Goal: Task Accomplishment & Management: Use online tool/utility

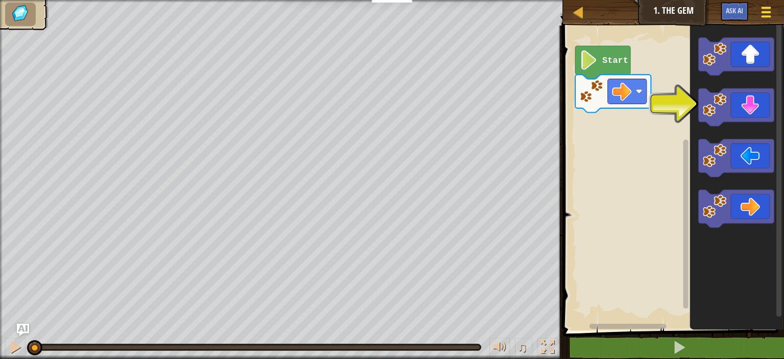
click at [770, 4] on button "Game Menu" at bounding box center [765, 14] width 27 height 25
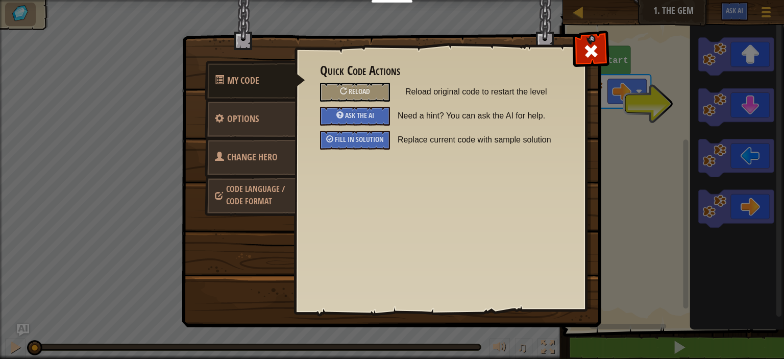
click at [257, 166] on link "Change Hero" at bounding box center [250, 157] width 91 height 40
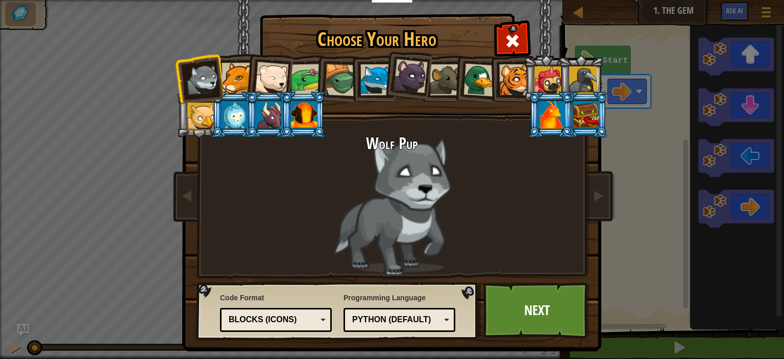
drag, startPoint x: 239, startPoint y: 81, endPoint x: 229, endPoint y: 78, distance: 10.7
click at [237, 81] on div at bounding box center [236, 78] width 31 height 31
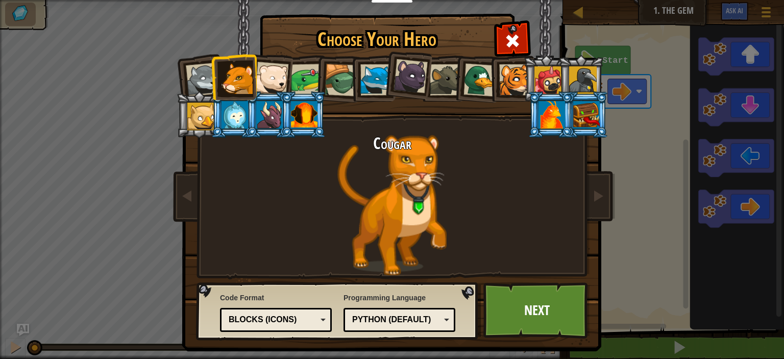
click at [255, 78] on div at bounding box center [272, 79] width 34 height 34
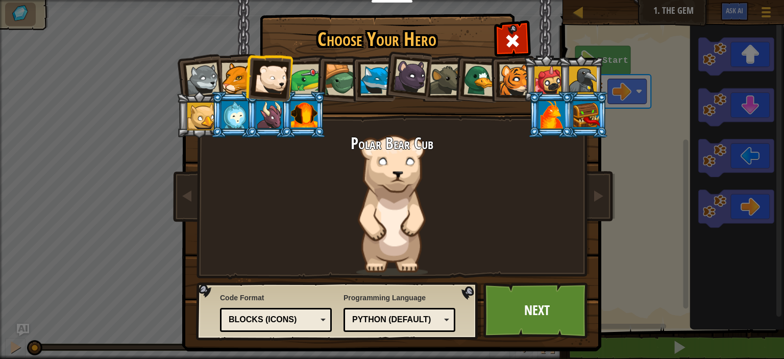
click at [304, 80] on div at bounding box center [307, 80] width 32 height 32
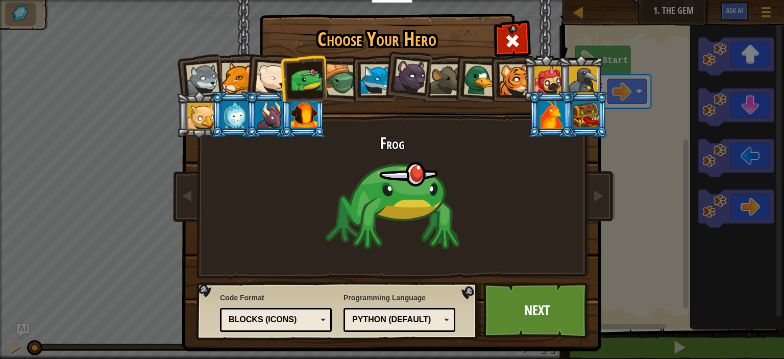
click at [325, 77] on div at bounding box center [340, 80] width 33 height 33
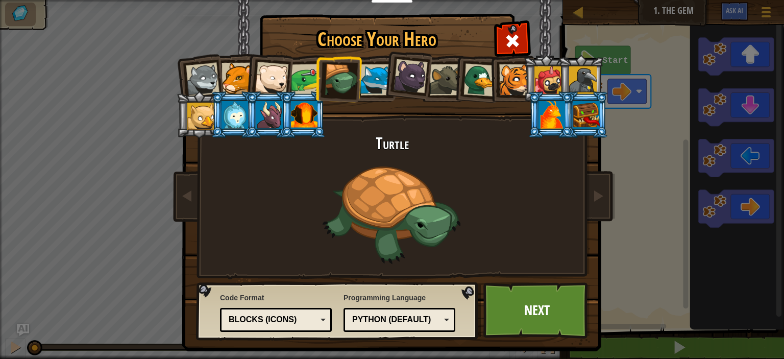
click at [374, 77] on div at bounding box center [375, 79] width 31 height 31
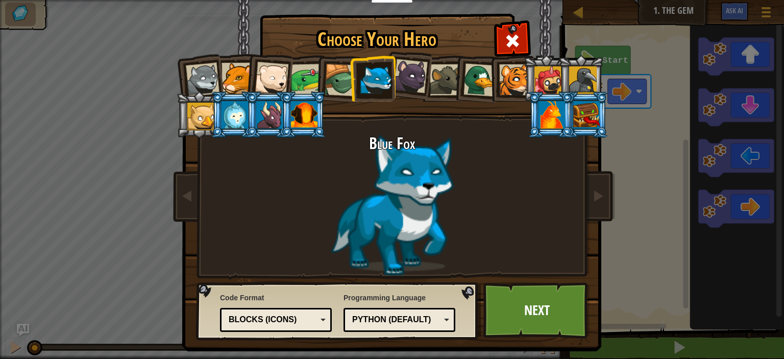
drag, startPoint x: 413, startPoint y: 73, endPoint x: 404, endPoint y: 73, distance: 9.2
click at [412, 73] on div at bounding box center [410, 76] width 34 height 34
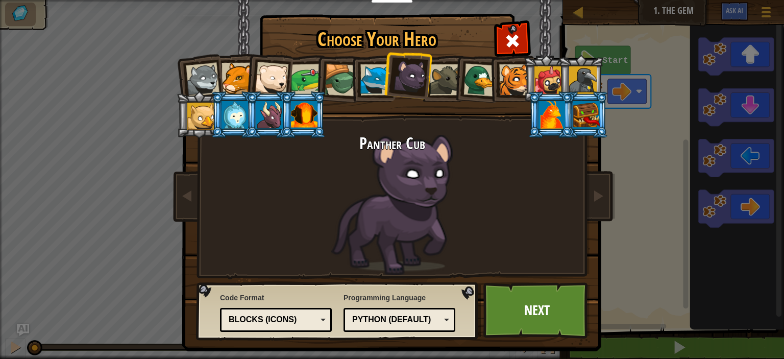
click at [481, 77] on div at bounding box center [479, 79] width 33 height 33
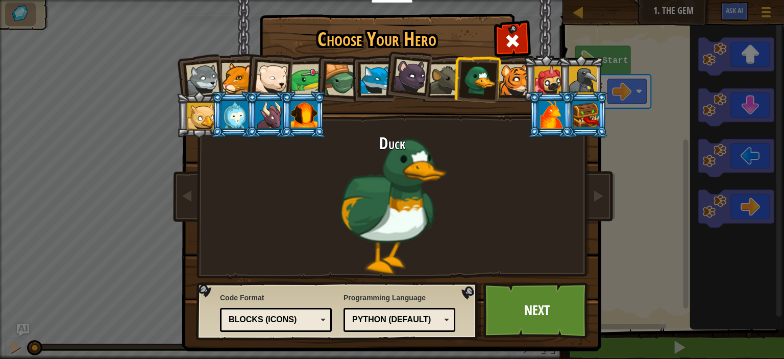
click at [544, 74] on div at bounding box center [548, 80] width 28 height 28
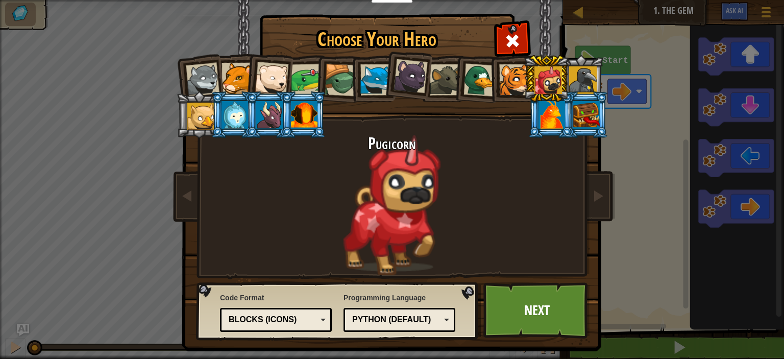
click at [592, 75] on div at bounding box center [583, 80] width 28 height 28
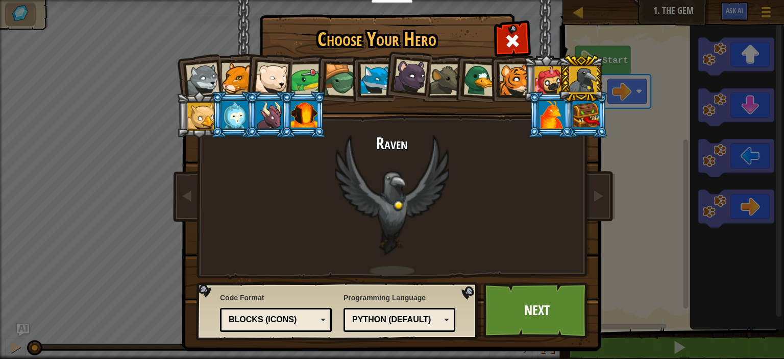
click at [585, 115] on div at bounding box center [586, 115] width 27 height 28
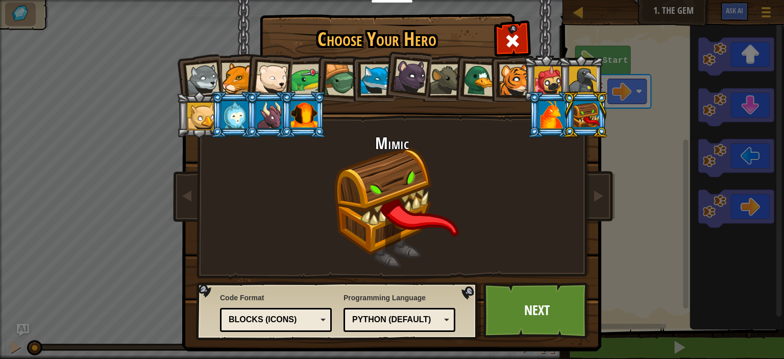
click at [542, 119] on div at bounding box center [551, 115] width 27 height 28
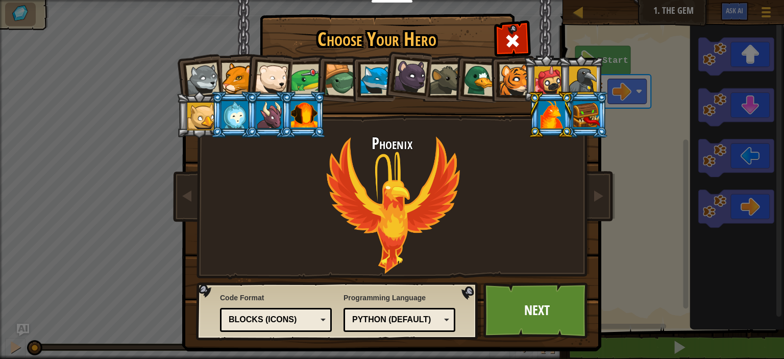
click at [297, 112] on div at bounding box center [304, 115] width 27 height 28
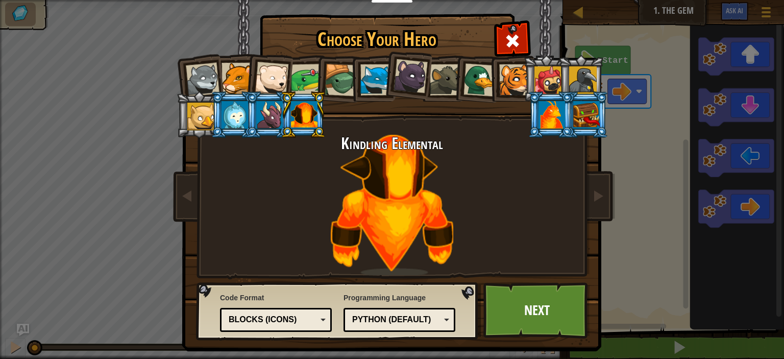
click at [282, 114] on li at bounding box center [303, 114] width 46 height 46
click at [256, 118] on div at bounding box center [269, 115] width 27 height 28
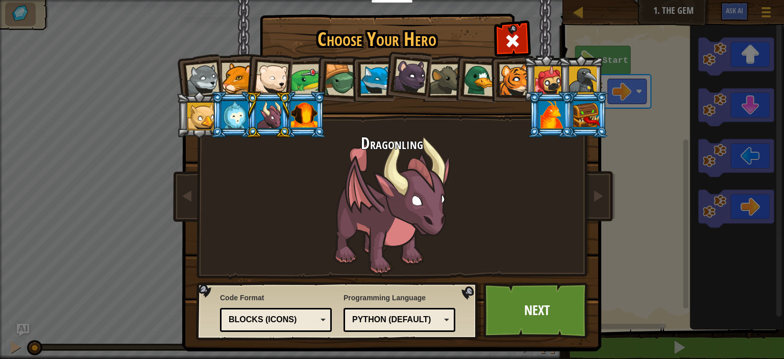
click at [211, 119] on li at bounding box center [234, 114] width 46 height 46
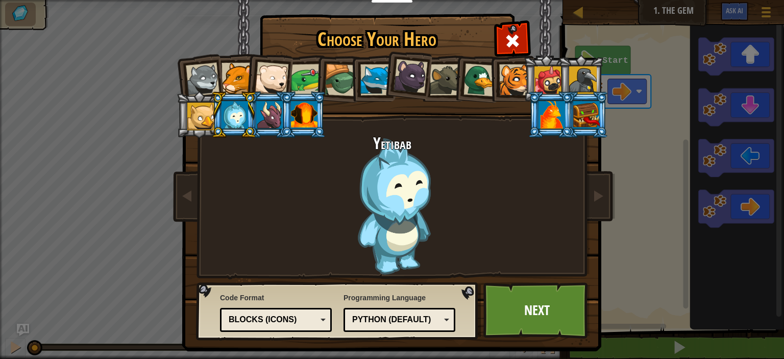
click at [194, 118] on div at bounding box center [201, 117] width 28 height 28
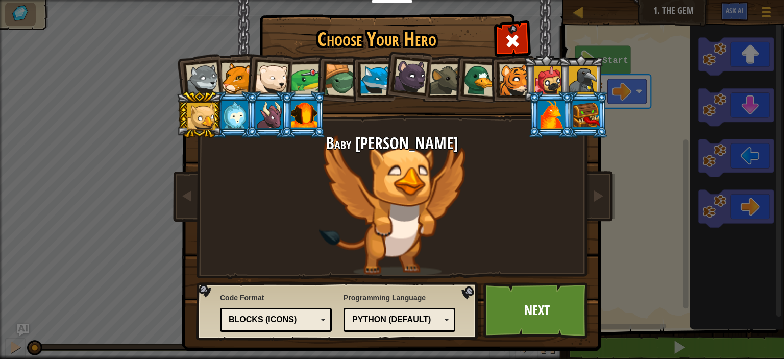
click at [225, 117] on div at bounding box center [234, 115] width 27 height 28
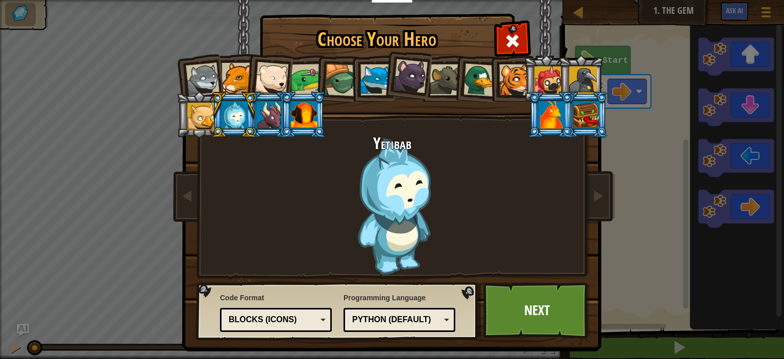
click at [544, 74] on div at bounding box center [548, 80] width 28 height 28
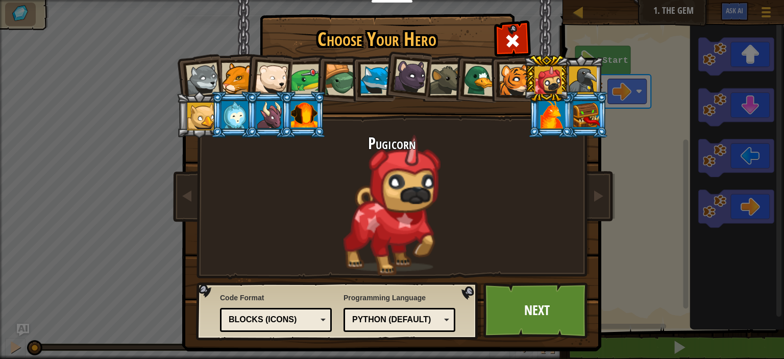
click at [349, 79] on li at bounding box center [372, 78] width 46 height 46
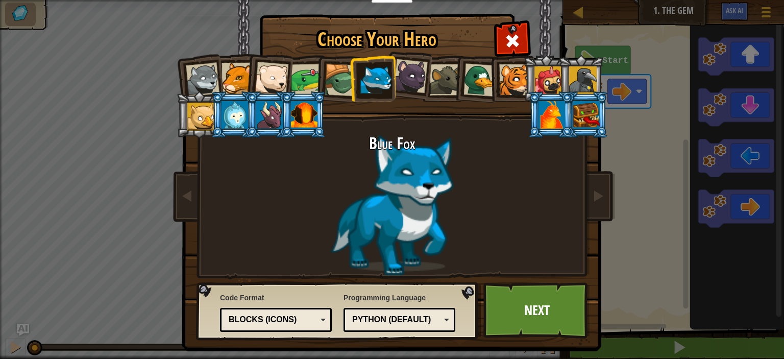
click at [330, 81] on div at bounding box center [340, 80] width 33 height 33
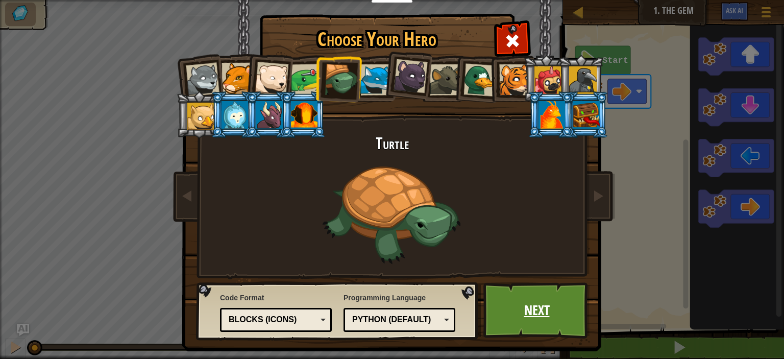
click at [522, 306] on link "Next" at bounding box center [536, 310] width 107 height 56
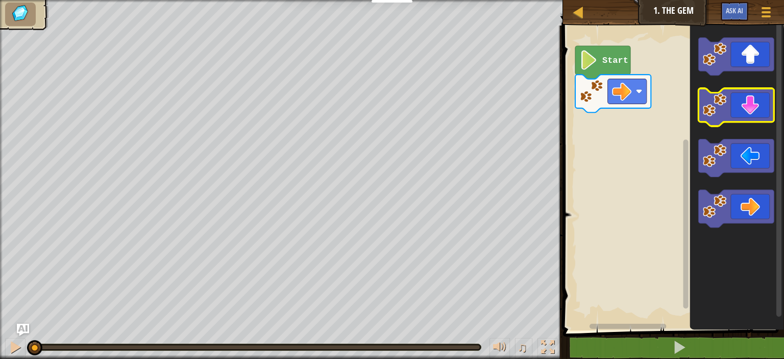
click at [755, 111] on icon "Blockly Workspace" at bounding box center [736, 107] width 76 height 38
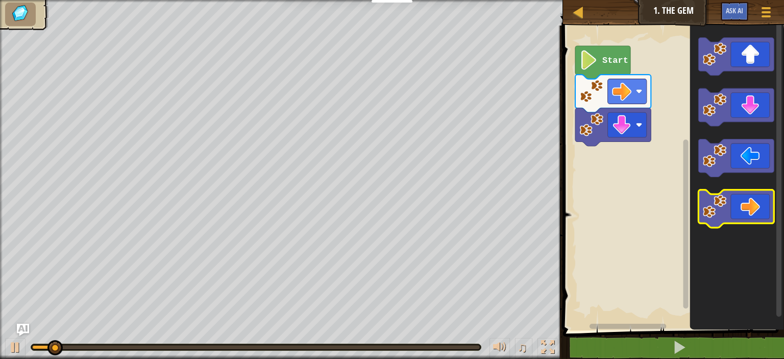
click at [762, 197] on icon "Blockly Workspace" at bounding box center [736, 209] width 76 height 38
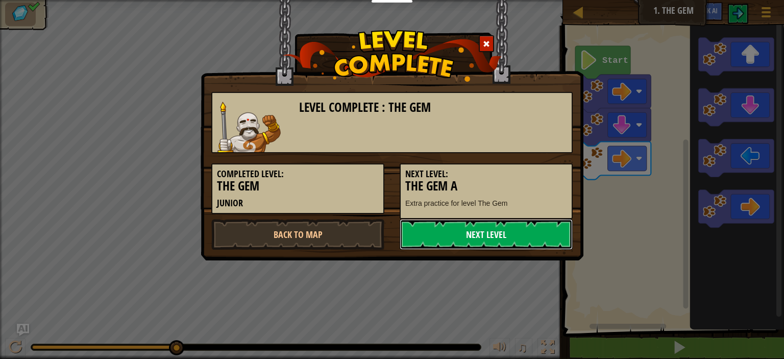
click at [445, 232] on link "Next Level" at bounding box center [485, 234] width 173 height 31
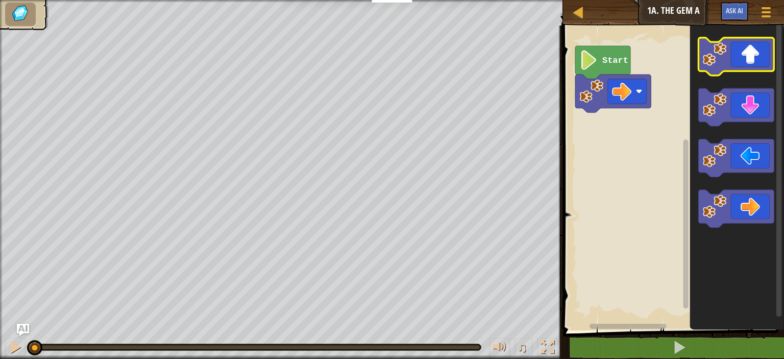
click at [749, 64] on icon "Blockly Workspace" at bounding box center [736, 57] width 76 height 38
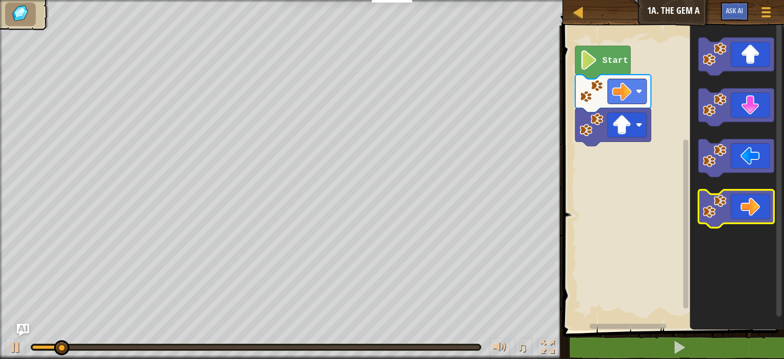
click at [747, 214] on icon "Blockly Workspace" at bounding box center [736, 209] width 76 height 38
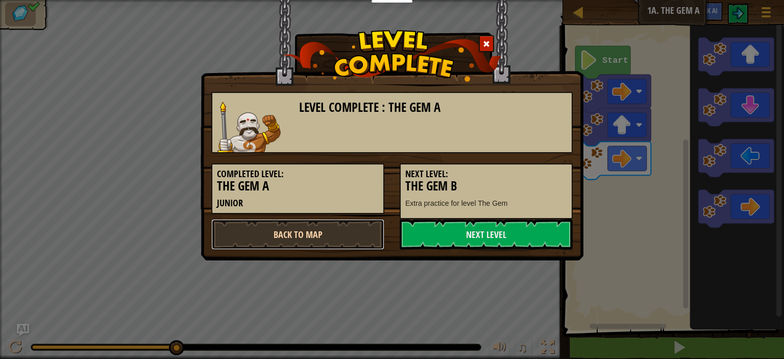
click at [290, 230] on link "Back to Map" at bounding box center [297, 234] width 173 height 31
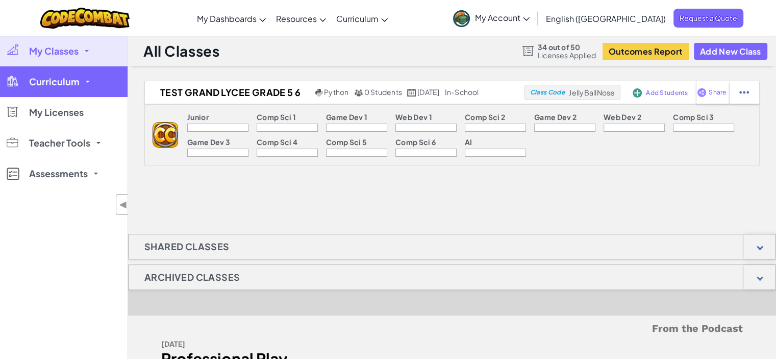
click at [106, 78] on link "Curriculum" at bounding box center [64, 81] width 128 height 31
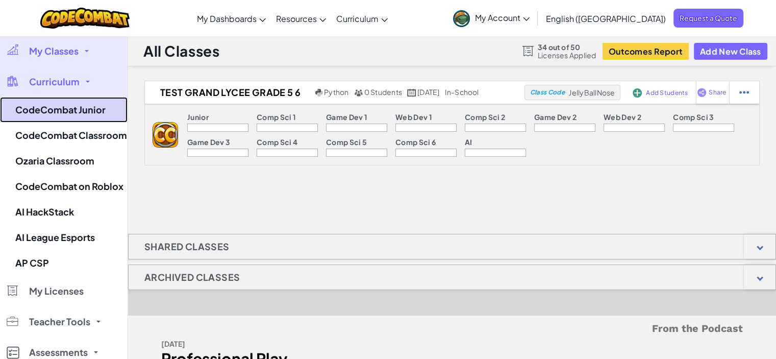
click at [79, 108] on link "CodeCombat Junior" at bounding box center [64, 110] width 128 height 26
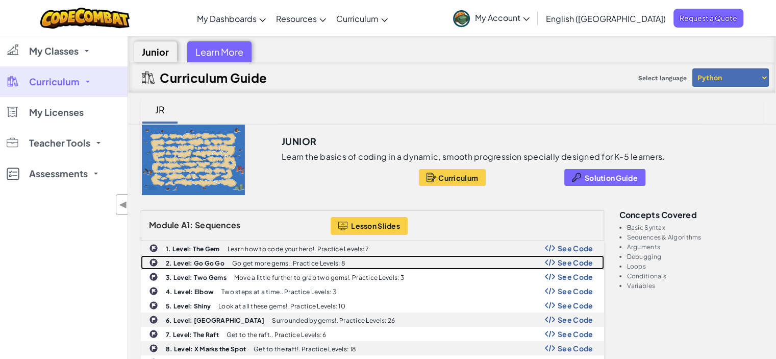
click at [237, 256] on div "2. Level: Go Go Go Go get more gems.. Practice Levels: 8 See Code" at bounding box center [372, 262] width 462 height 13
